Goal: Information Seeking & Learning: Learn about a topic

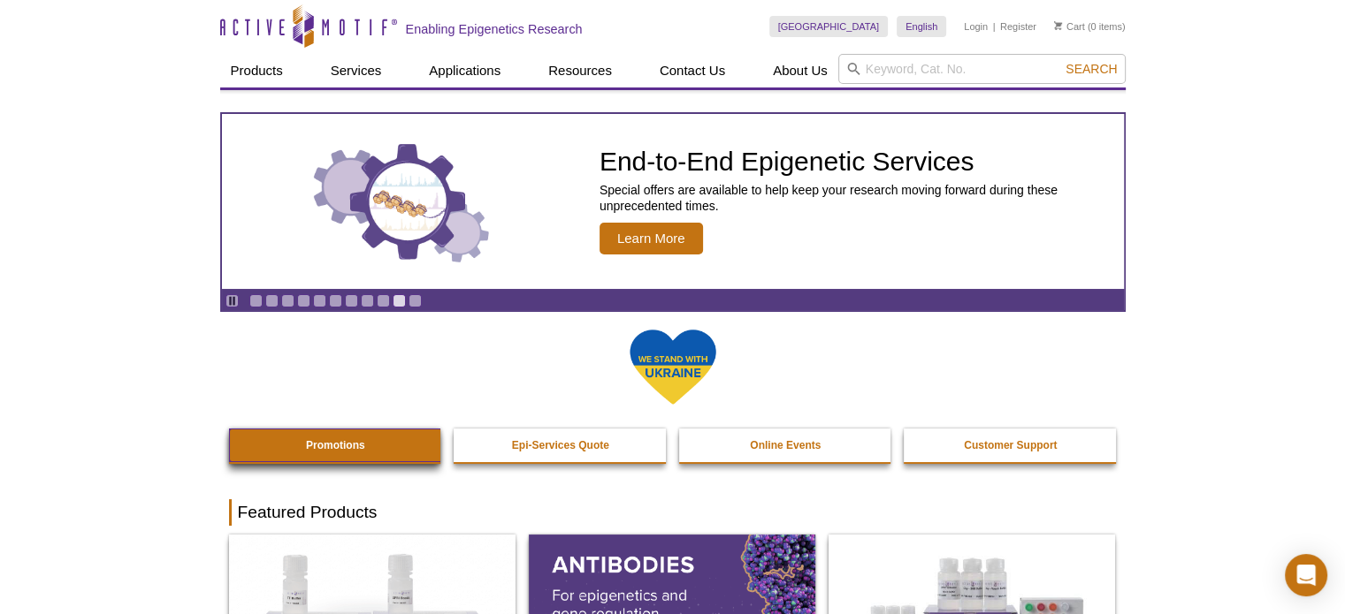
click at [311, 445] on strong "Promotions" at bounding box center [335, 445] width 59 height 12
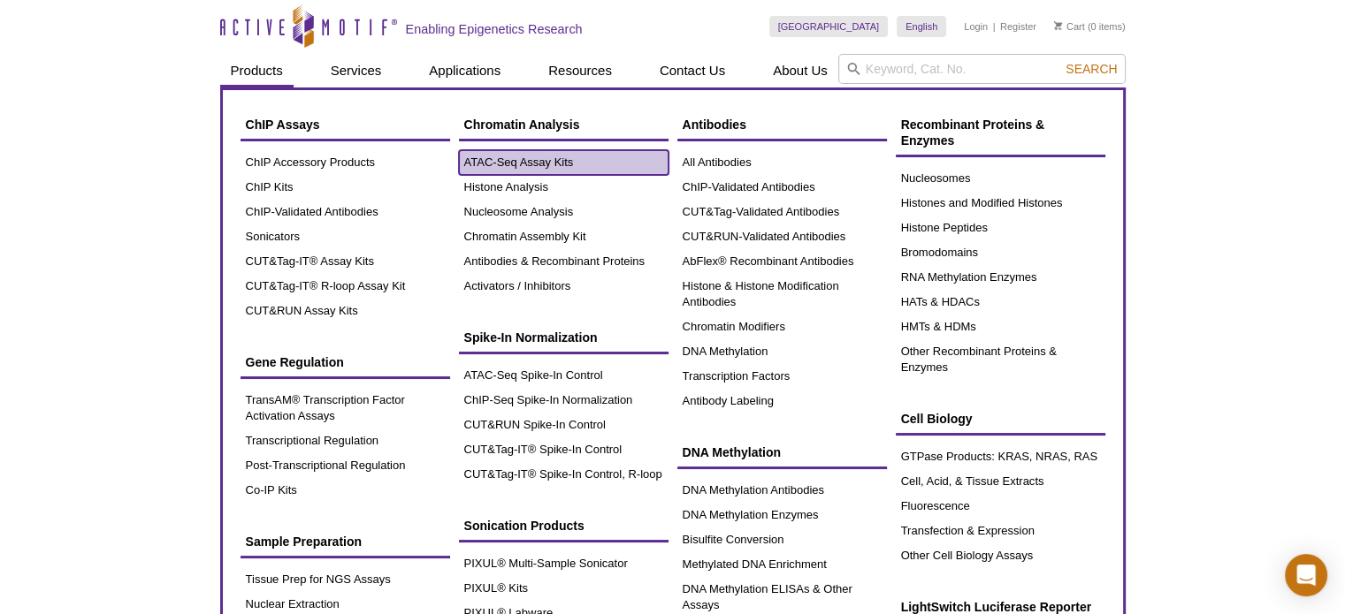
click at [508, 170] on link "ATAC-Seq Assay Kits" at bounding box center [564, 162] width 210 height 25
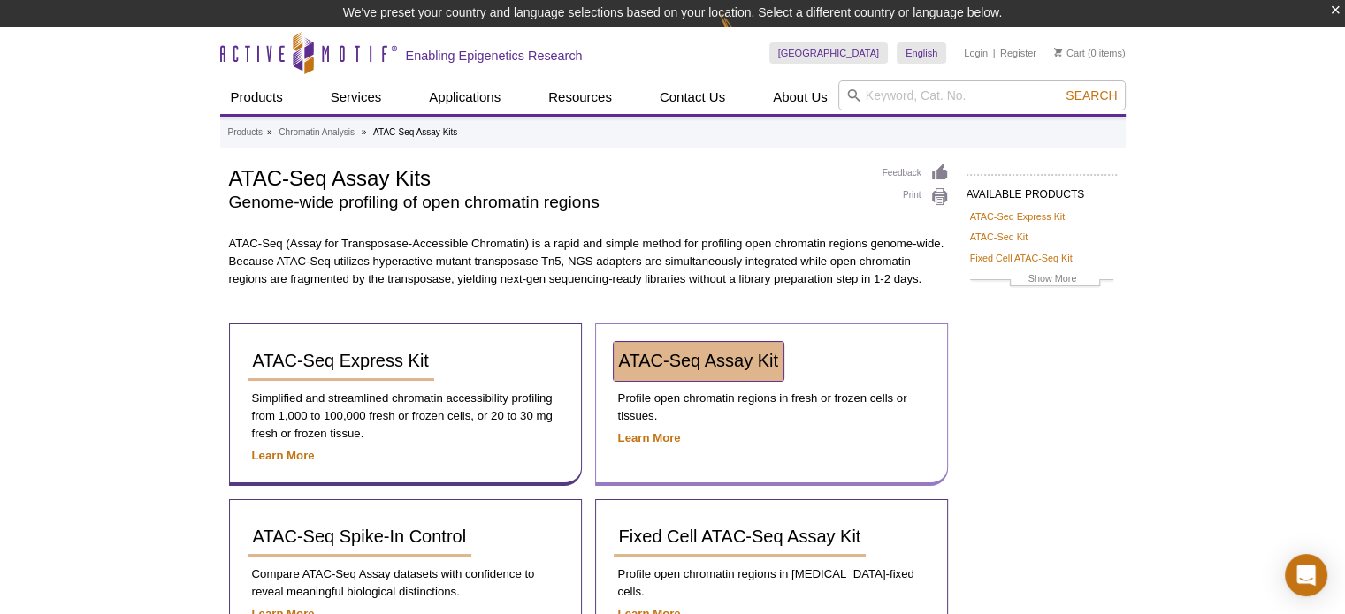
click at [732, 368] on span "ATAC-Seq Assay Kit" at bounding box center [698, 360] width 159 height 19
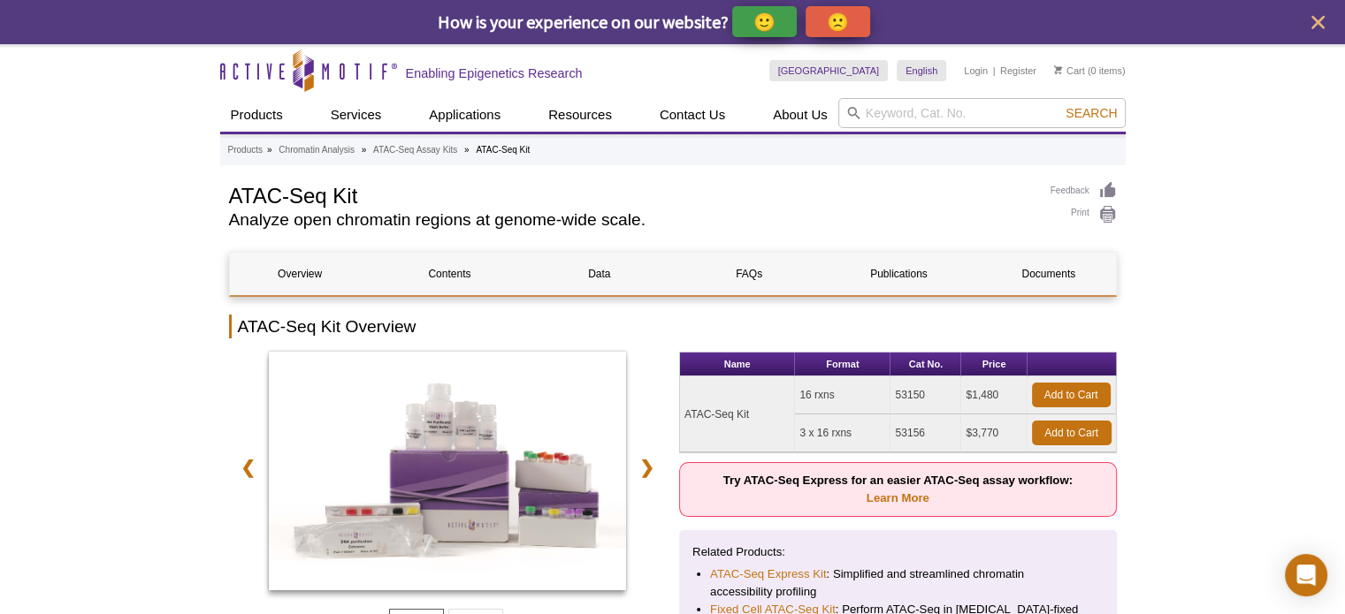
copy td "53150"
drag, startPoint x: 926, startPoint y: 393, endPoint x: 895, endPoint y: 393, distance: 30.9
click at [895, 393] on td "53150" at bounding box center [925, 396] width 71 height 38
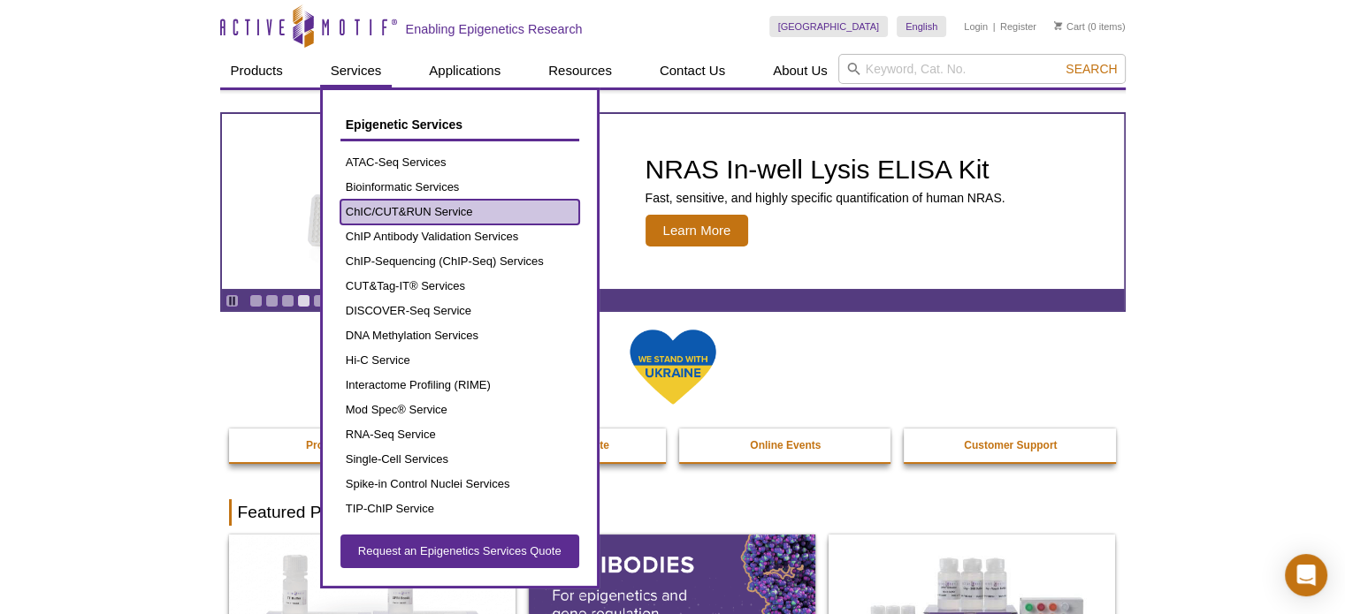
click at [420, 211] on link "ChIC/CUT&RUN Service" at bounding box center [459, 212] width 239 height 25
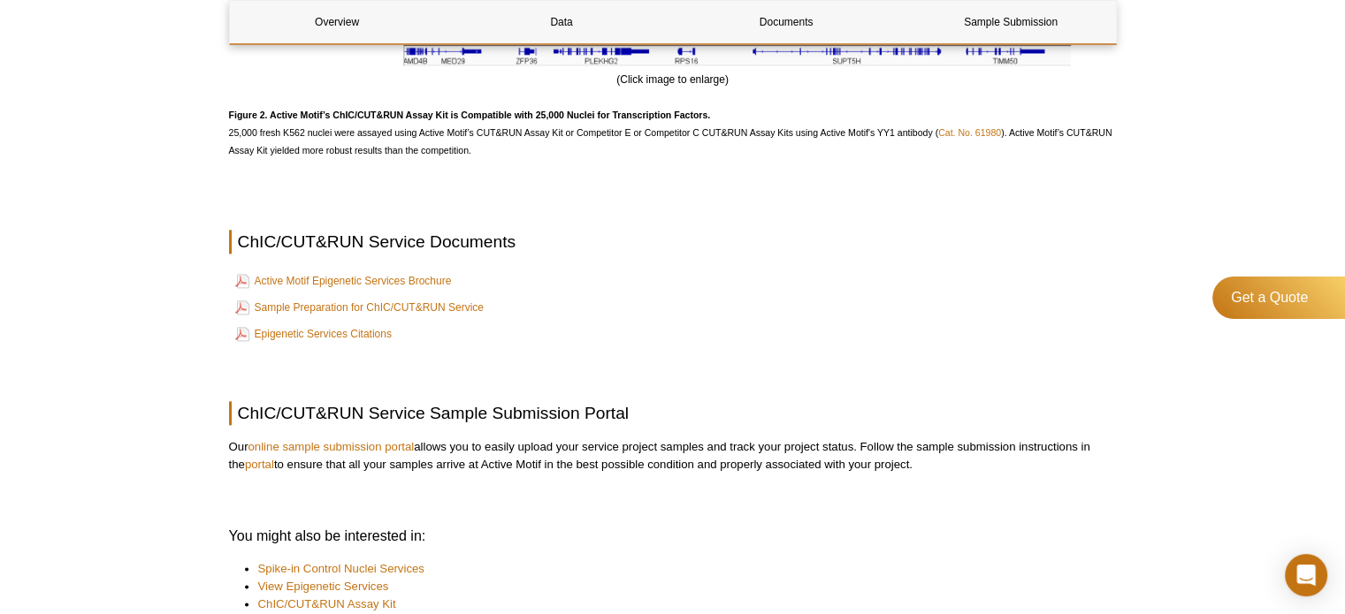
scroll to position [2387, 0]
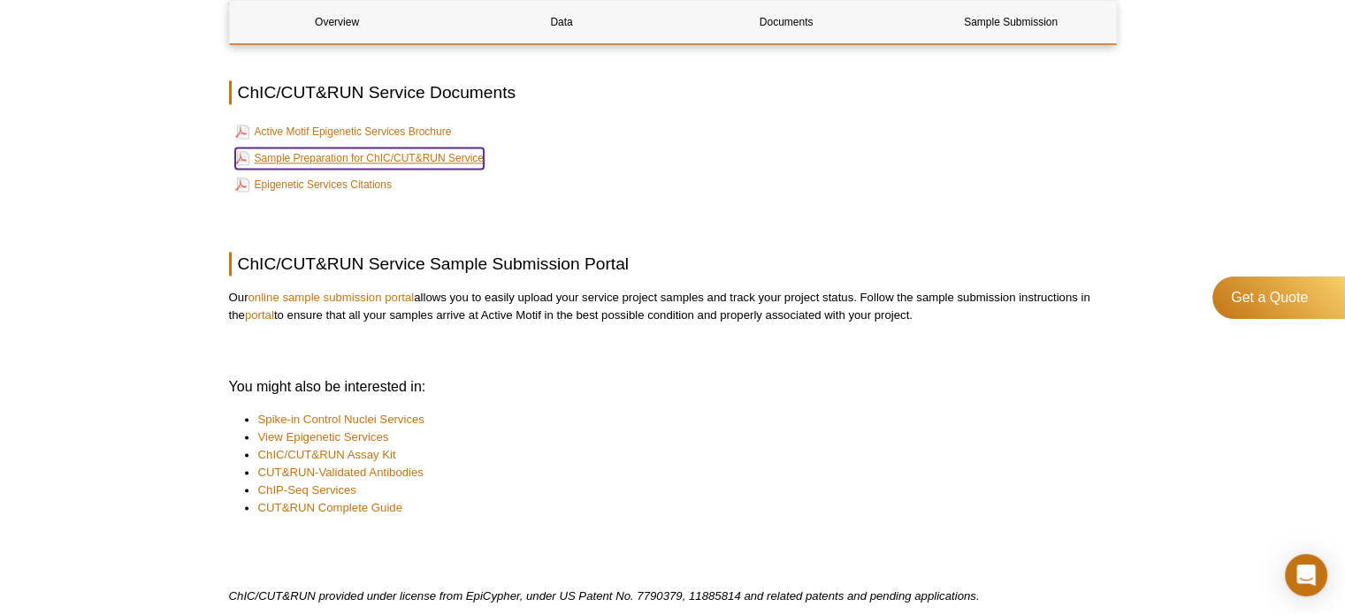
click at [461, 157] on link "Sample Preparation for ChIC/CUT&RUN Service" at bounding box center [359, 158] width 248 height 21
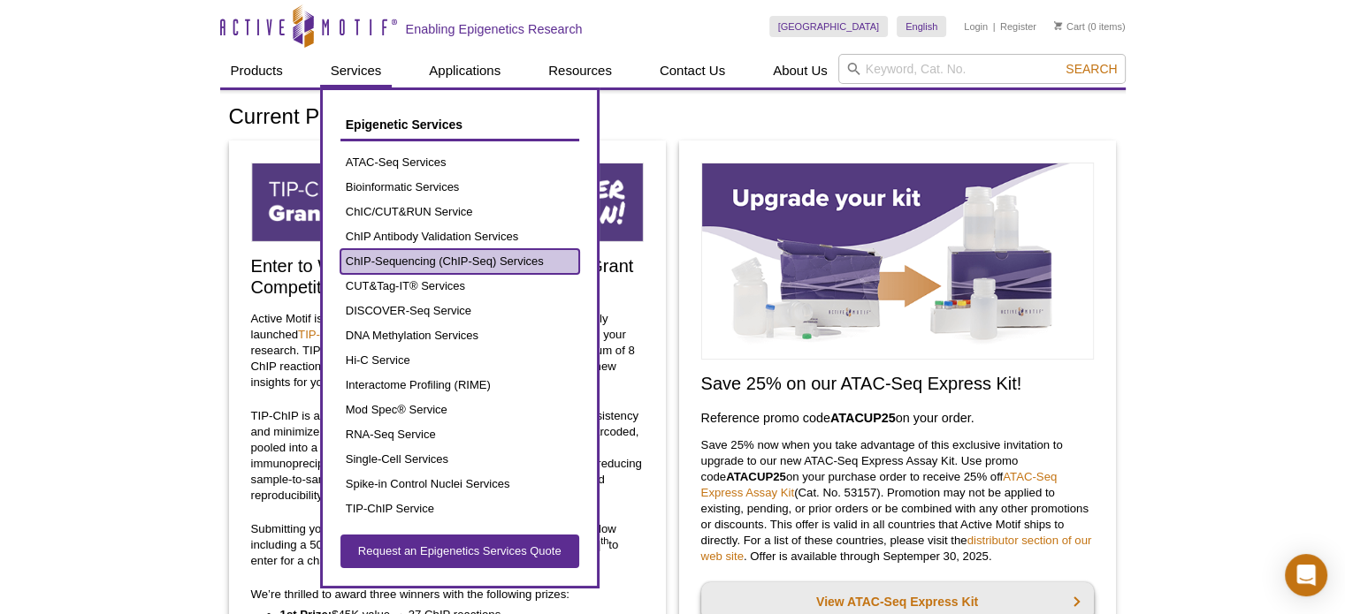
click at [417, 258] on link "ChIP-Sequencing (ChIP-Seq) Services" at bounding box center [459, 261] width 239 height 25
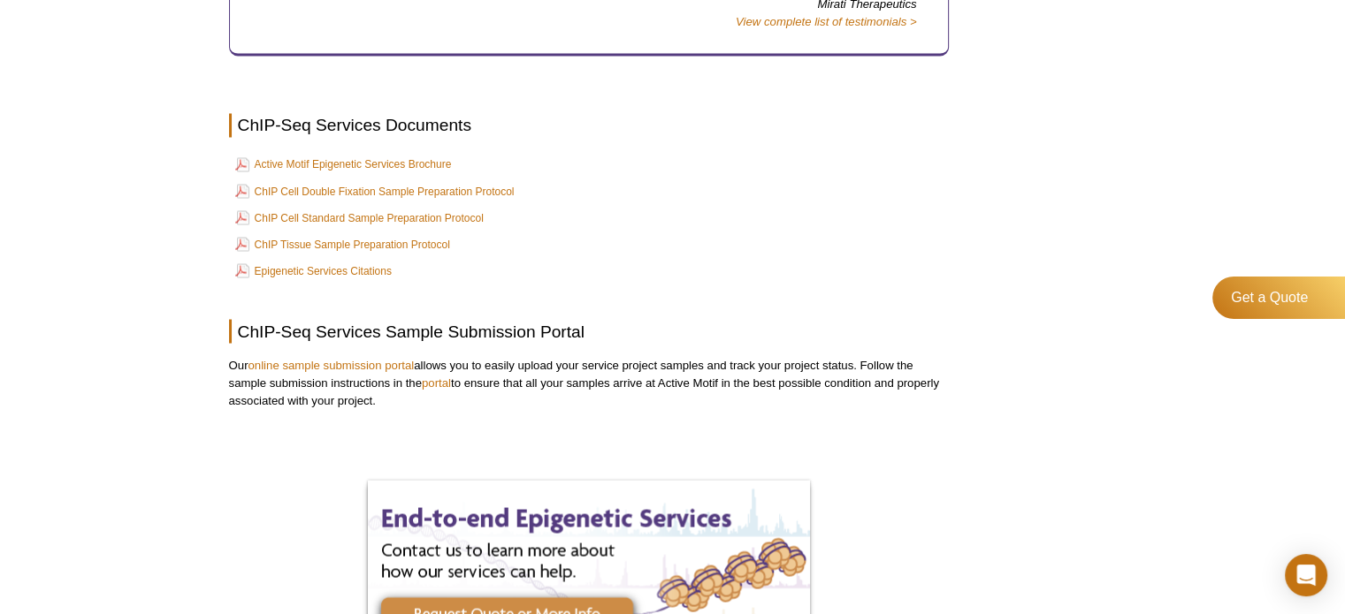
scroll to position [3156, 0]
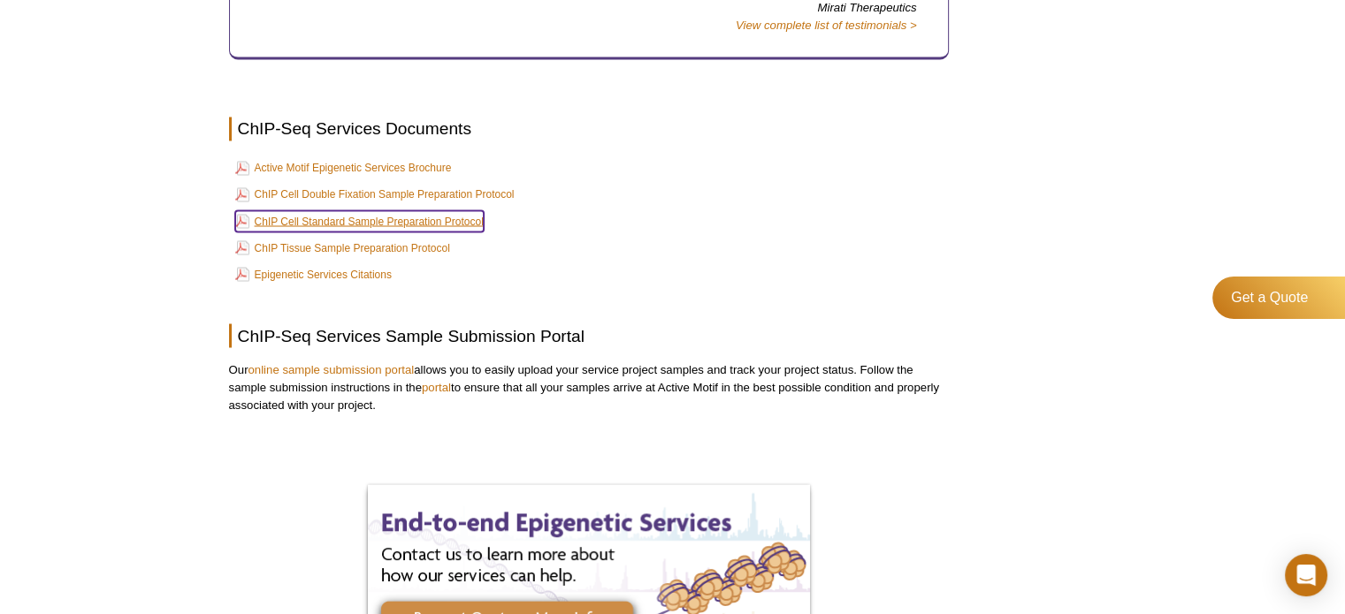
click at [337, 210] on link "ChIP Cell Standard Sample Preparation Protocol" at bounding box center [359, 220] width 248 height 21
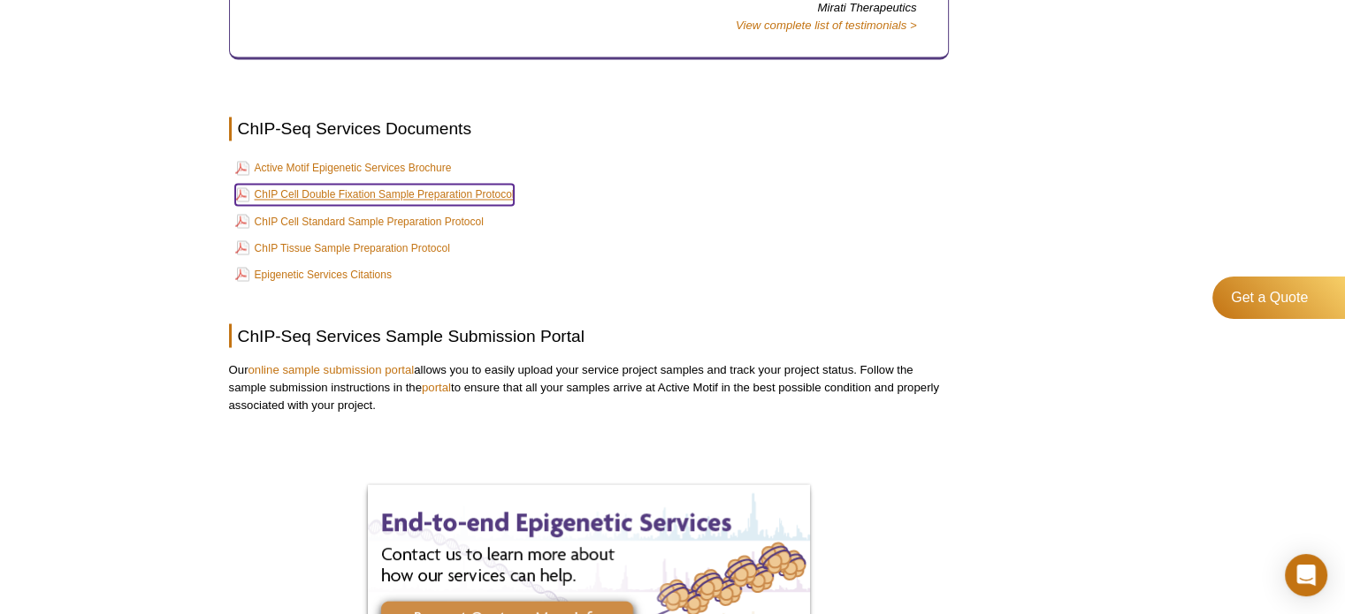
click at [446, 184] on link "ChIP Cell Double Fixation Sample Preparation Protocol" at bounding box center [374, 194] width 279 height 21
